Goal: Find specific page/section: Find specific page/section

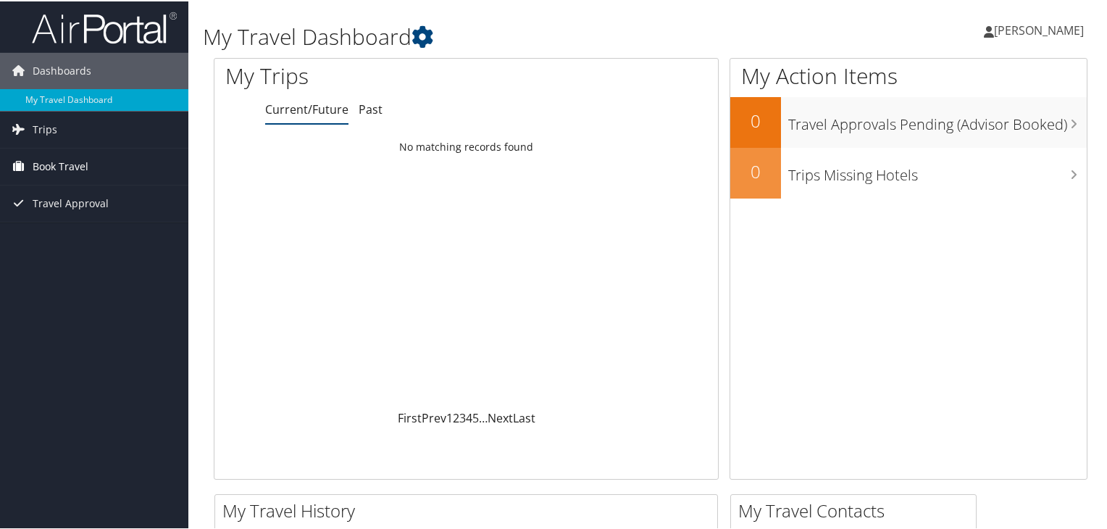
click at [56, 171] on span "Book Travel" at bounding box center [61, 165] width 56 height 36
click at [41, 128] on span "Trips" at bounding box center [45, 128] width 25 height 36
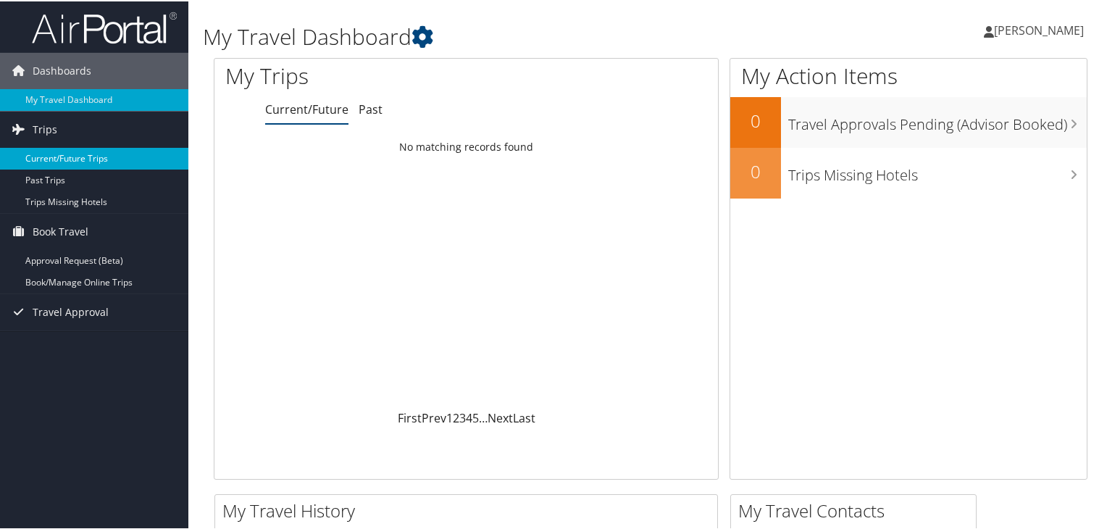
click at [49, 154] on link "Current/Future Trips" at bounding box center [94, 157] width 188 height 22
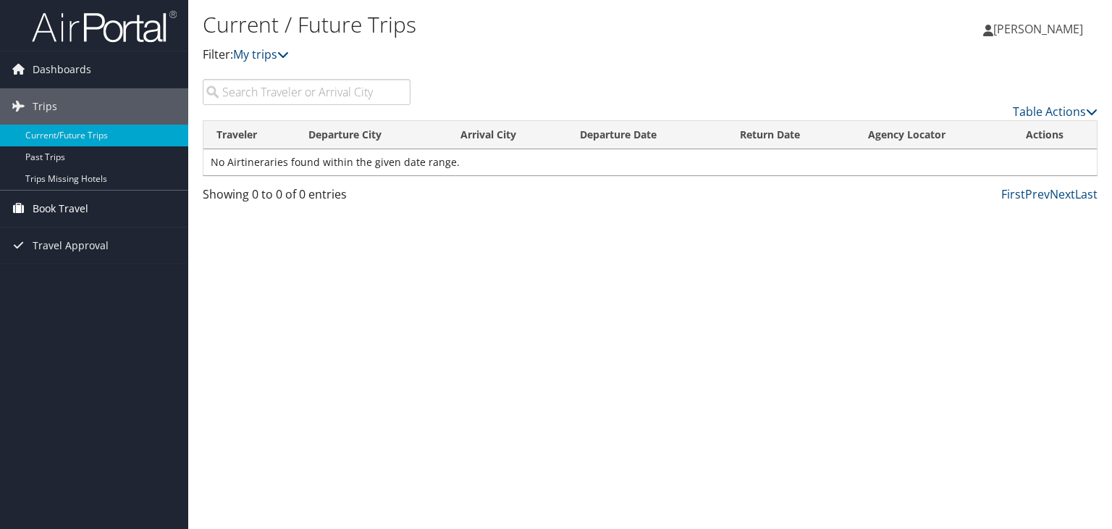
click at [67, 209] on span "Book Travel" at bounding box center [61, 208] width 56 height 36
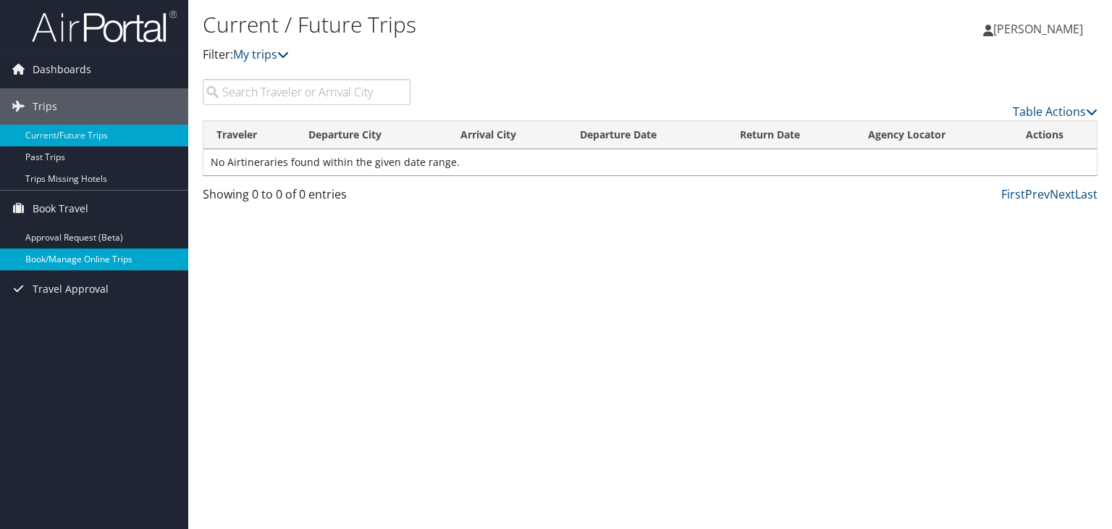
click at [73, 255] on link "Book/Manage Online Trips" at bounding box center [94, 259] width 188 height 22
